Goal: Find specific page/section: Find specific page/section

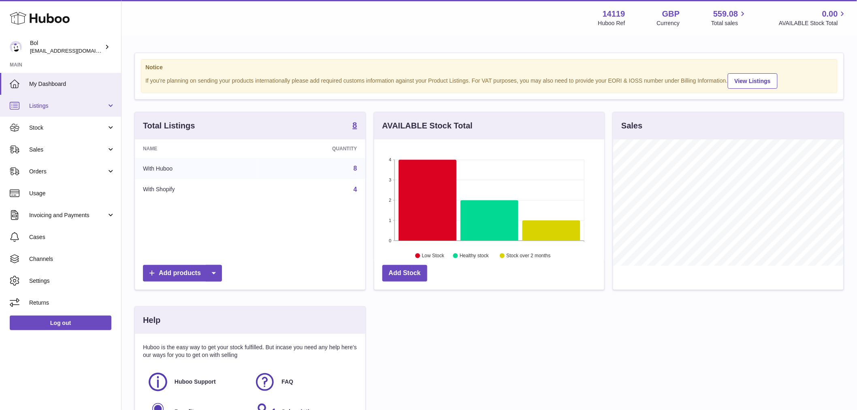
scroll to position [126, 230]
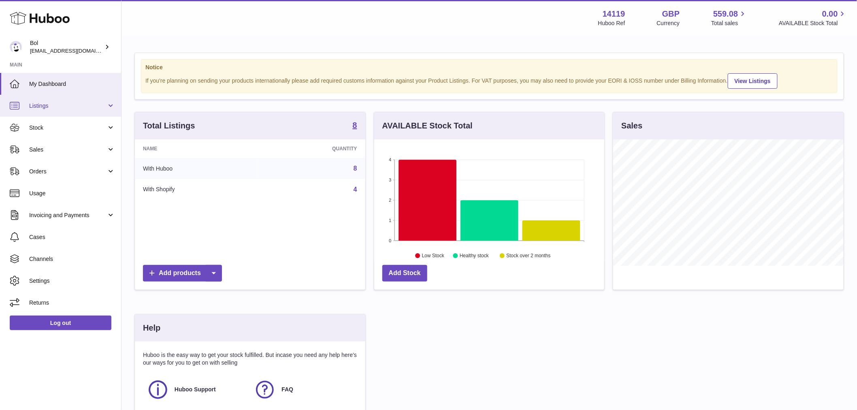
click at [67, 116] on link "Listings" at bounding box center [60, 106] width 121 height 22
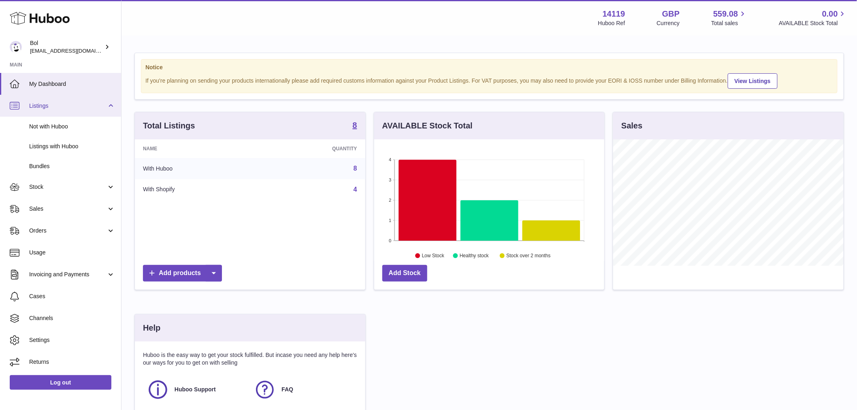
click at [66, 105] on span "Listings" at bounding box center [67, 106] width 77 height 8
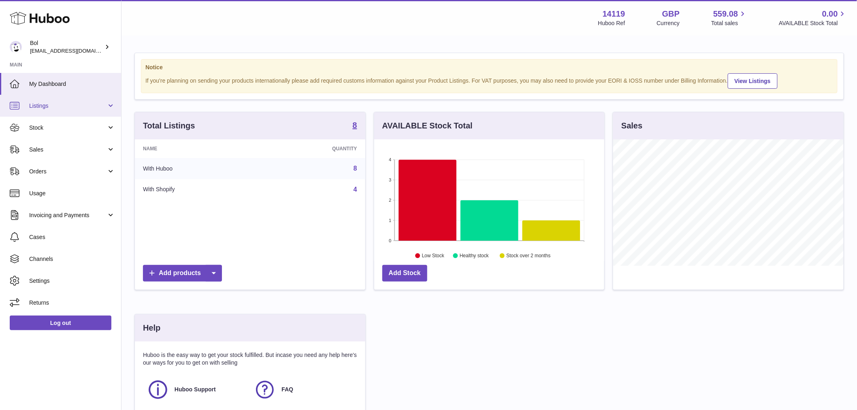
click at [50, 105] on span "Listings" at bounding box center [67, 106] width 77 height 8
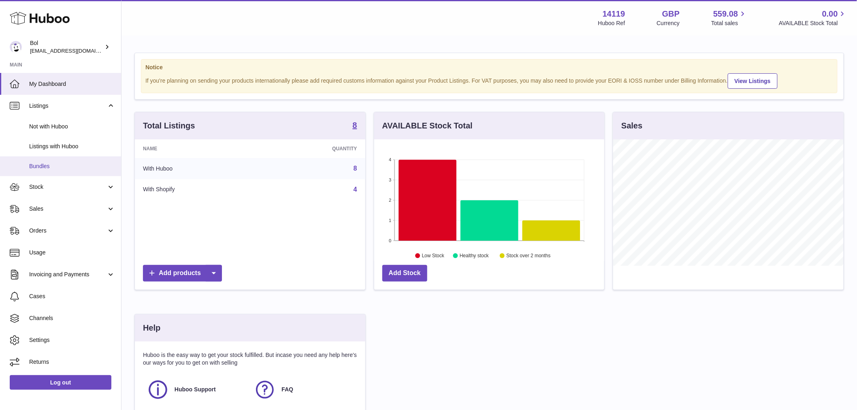
click at [63, 164] on span "Bundles" at bounding box center [72, 166] width 86 height 8
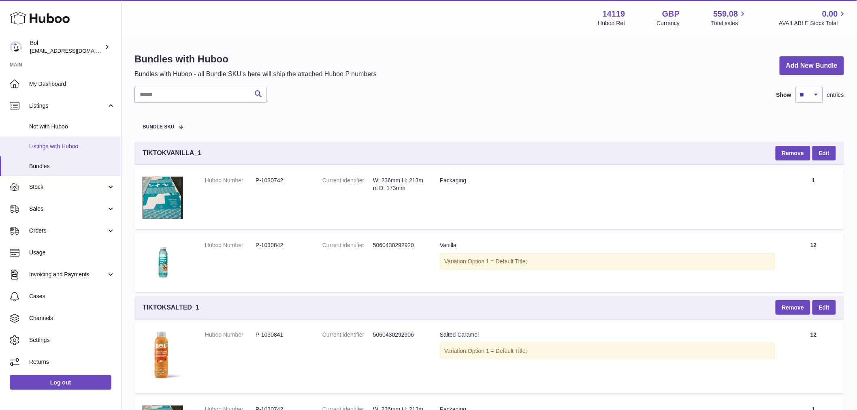
click at [59, 144] on span "Listings with Huboo" at bounding box center [72, 147] width 86 height 8
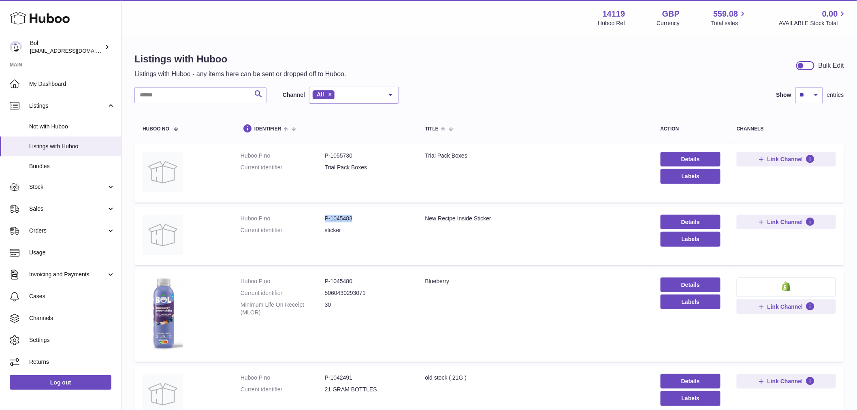
drag, startPoint x: 354, startPoint y: 212, endPoint x: 319, endPoint y: 217, distance: 35.9
click at [319, 217] on td "Huboo P no P-1045483 Current identifier sticker" at bounding box center [324, 236] width 185 height 59
copy dl "P-1045483"
